Goal: Task Accomplishment & Management: Use online tool/utility

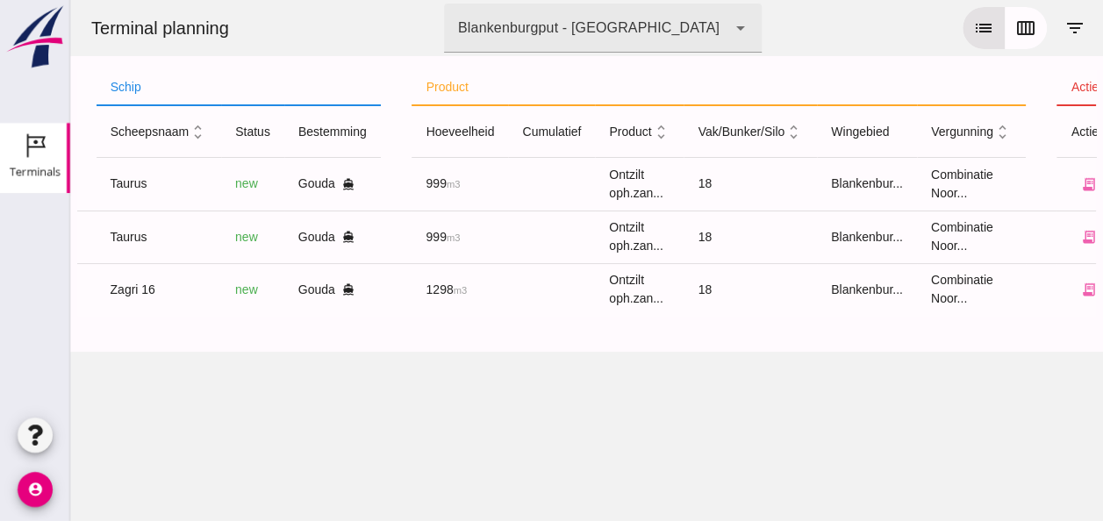
scroll to position [0, 445]
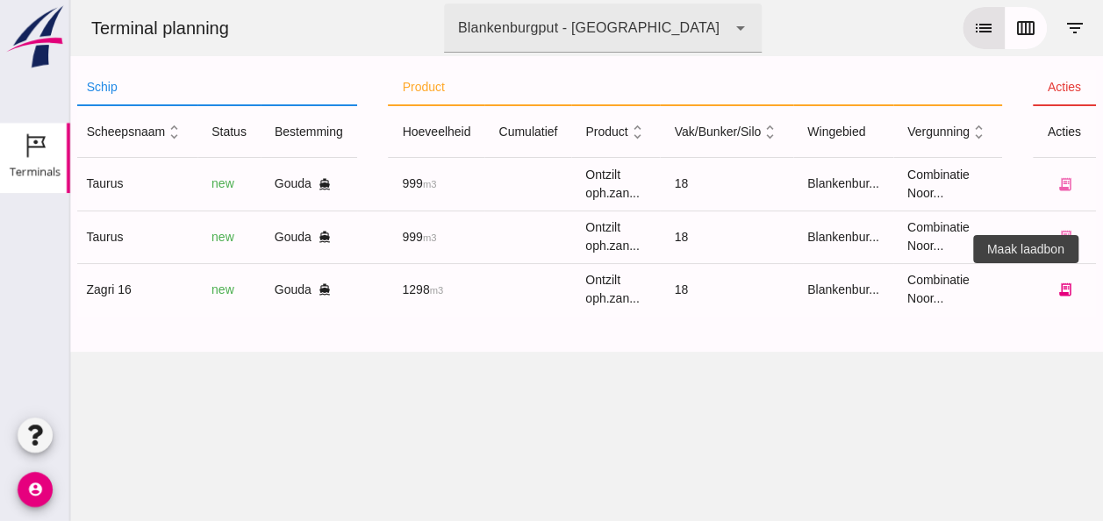
click at [1056, 282] on icon "receipt_long" at bounding box center [1064, 290] width 16 height 16
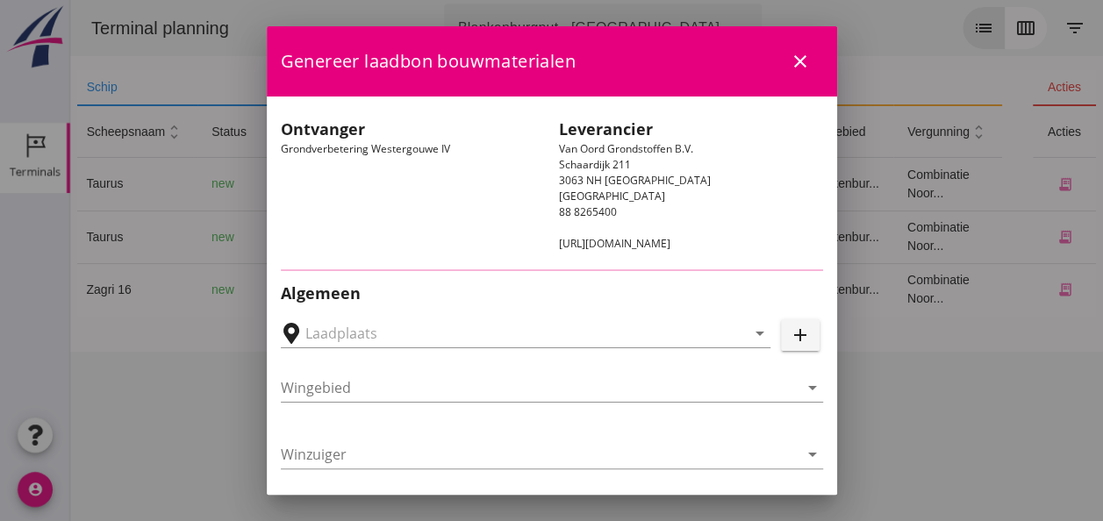
type input "Loswal Fa. J. Bos&Zonen, [GEOGRAPHIC_DATA]"
type input "Zagri 16"
type input "[PERSON_NAME]"
type input "1298"
type input "Ontzilt oph.zand [75] (6120)"
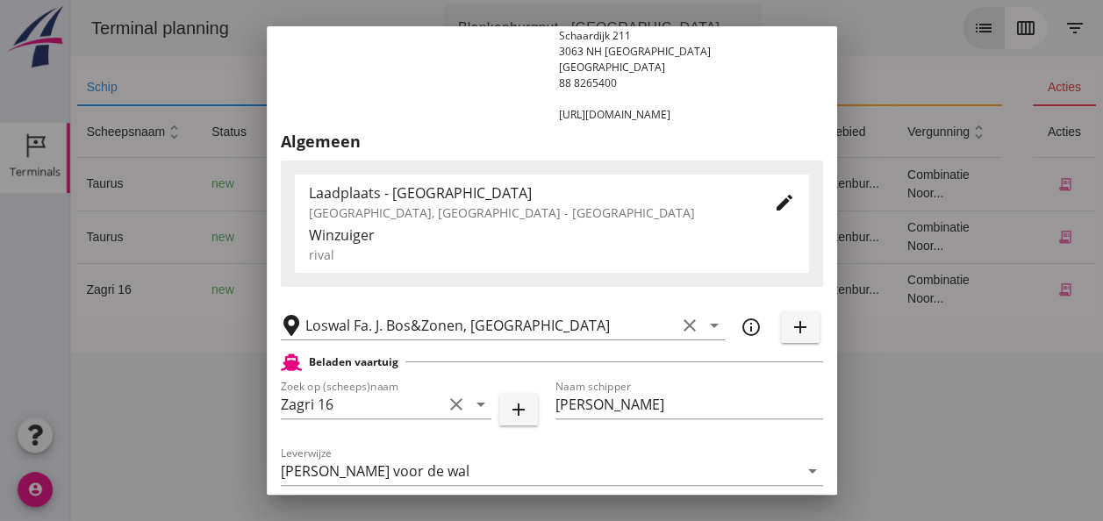
scroll to position [263, 0]
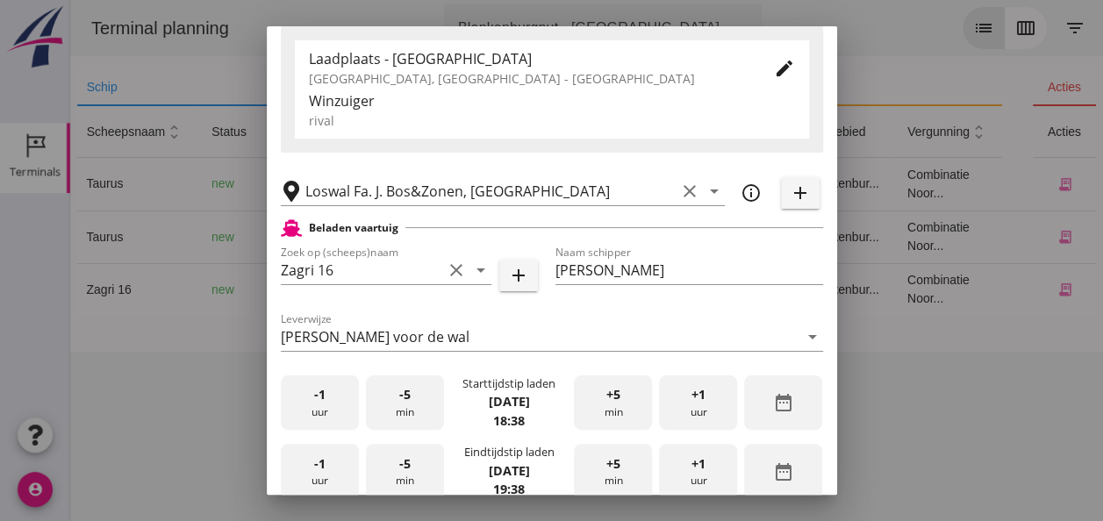
click at [325, 405] on div "-1 uur" at bounding box center [320, 402] width 78 height 55
click at [389, 417] on div "-5 min" at bounding box center [405, 402] width 78 height 55
click at [392, 417] on div "-5 min" at bounding box center [405, 402] width 78 height 55
click at [337, 461] on div "-1 uur" at bounding box center [320, 471] width 78 height 55
click at [408, 465] on div "-5 min" at bounding box center [405, 471] width 78 height 55
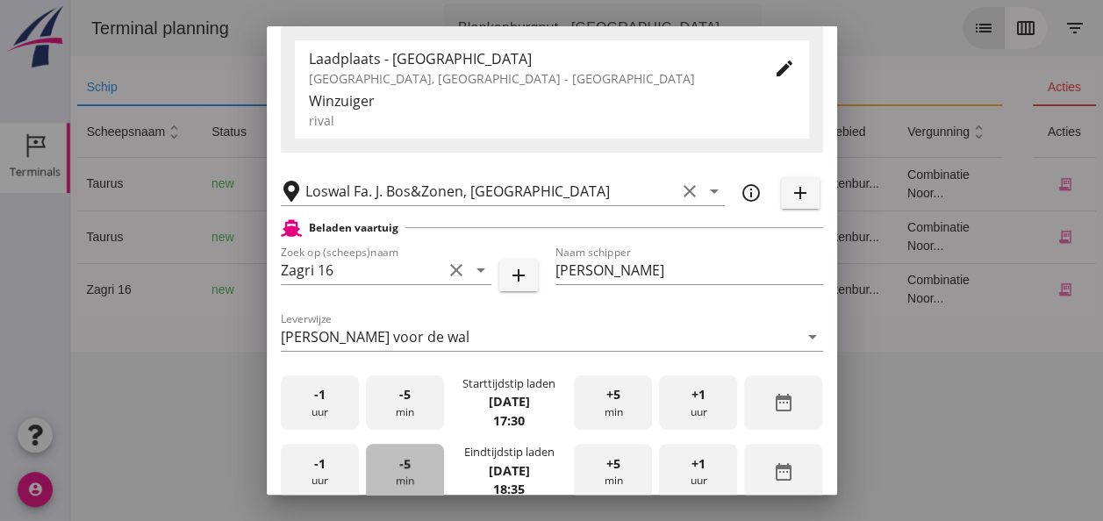
click at [408, 465] on div "-5 min" at bounding box center [405, 471] width 78 height 55
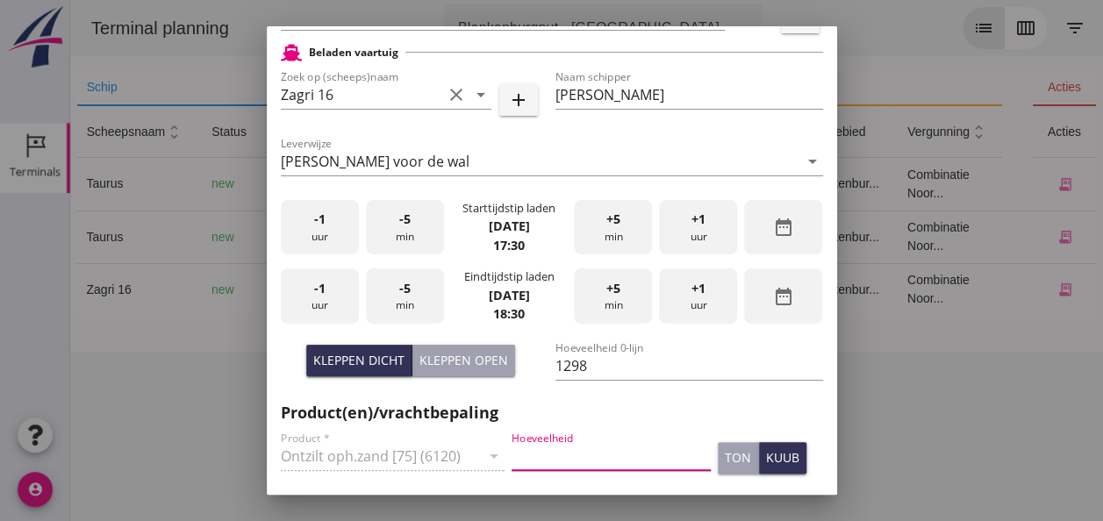
click at [537, 453] on input "Hoeveelheid" at bounding box center [610, 456] width 199 height 28
type input "1298"
click at [766, 459] on div "kuub" at bounding box center [782, 457] width 33 height 18
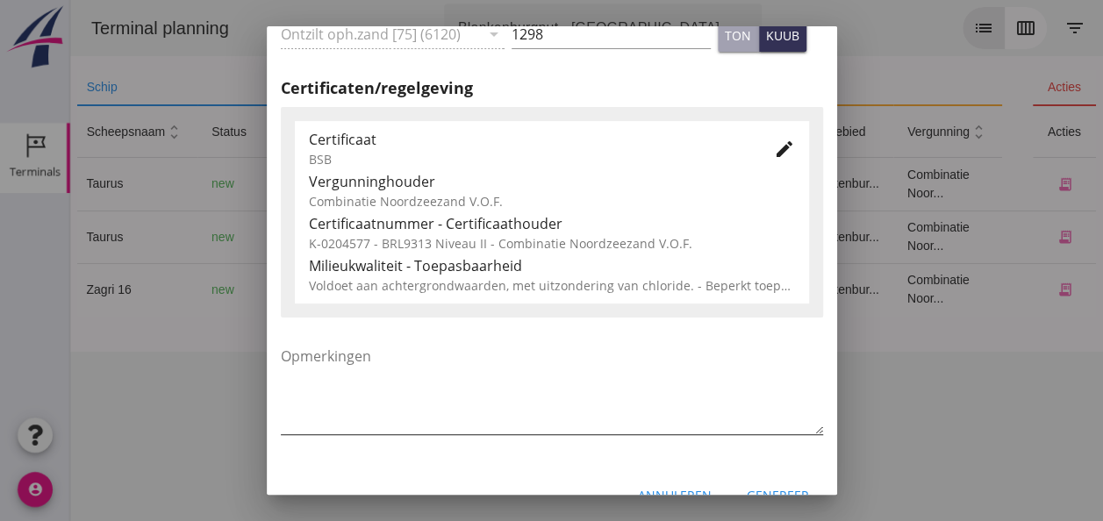
scroll to position [894, 0]
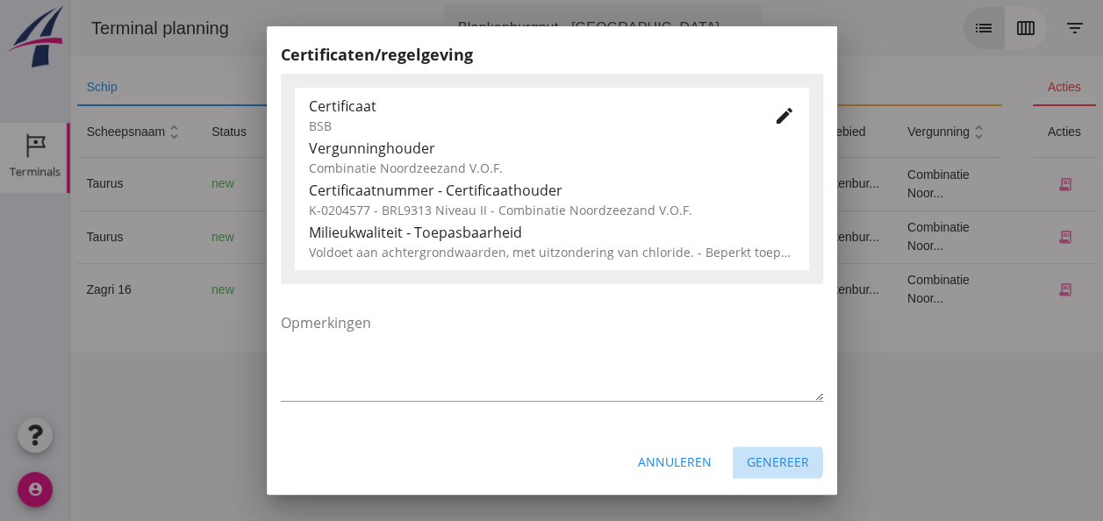
click at [756, 457] on div "Genereer" at bounding box center [777, 462] width 62 height 18
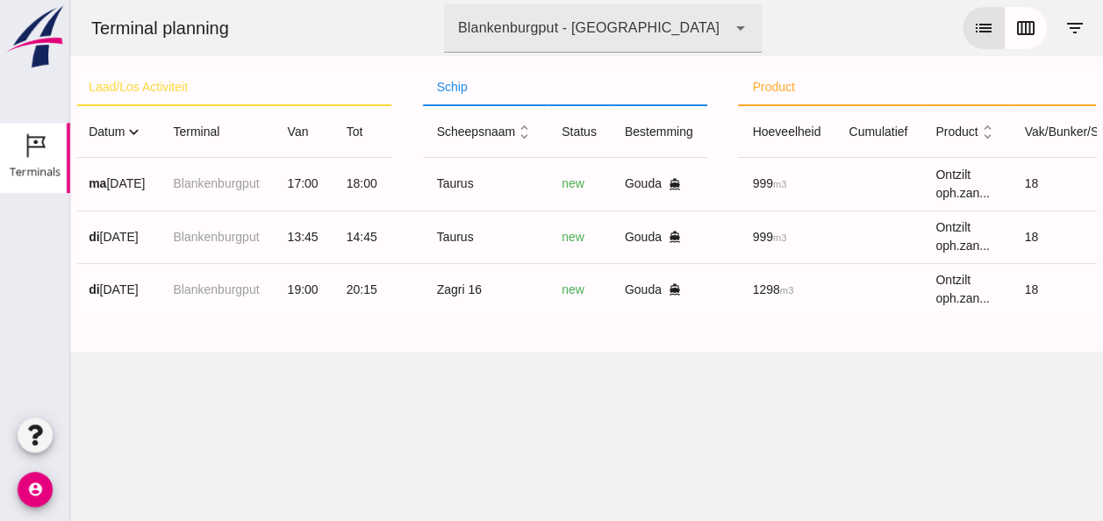
scroll to position [0, 0]
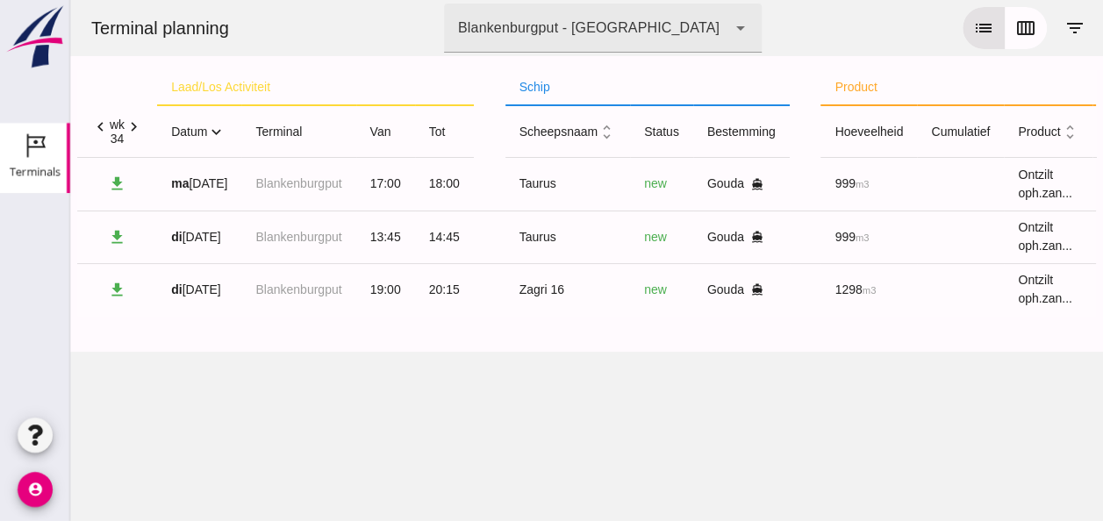
click icon "expand_more"
click icon "expand_less"
